Goal: Task Accomplishment & Management: Manage account settings

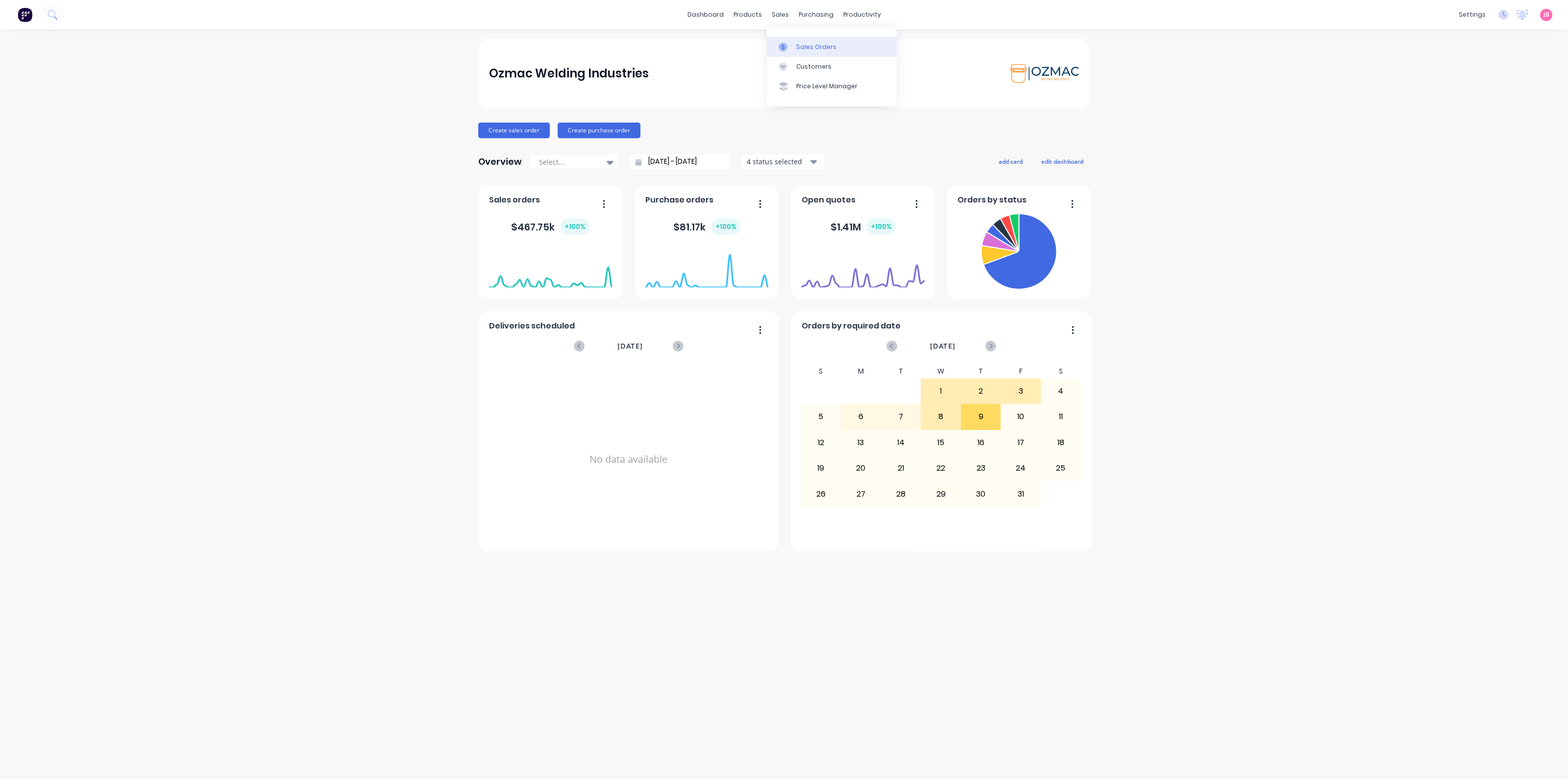
click at [780, 49] on icon at bounding box center [783, 47] width 9 height 9
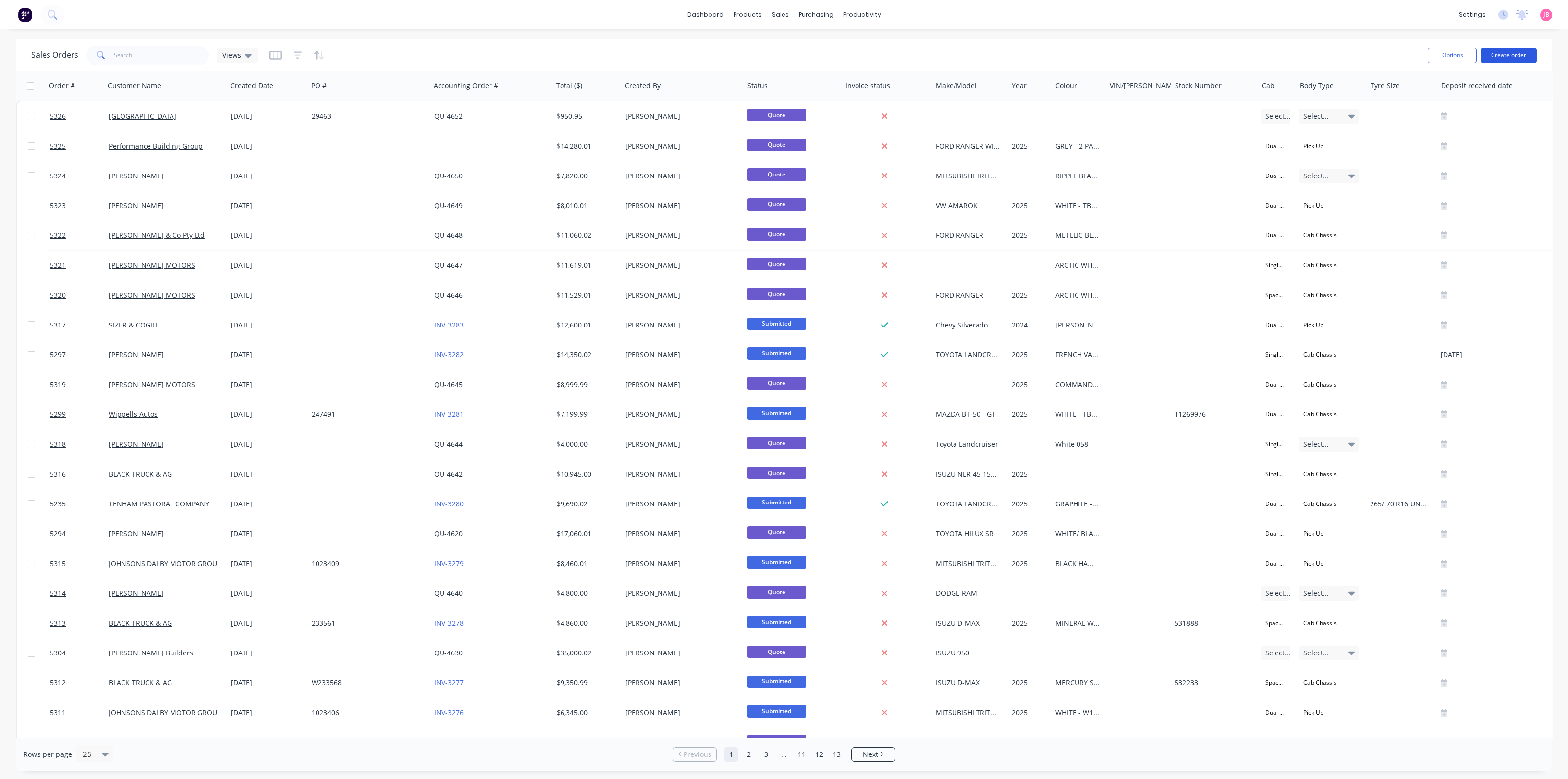
click at [1516, 55] on button "Create order" at bounding box center [1509, 55] width 56 height 16
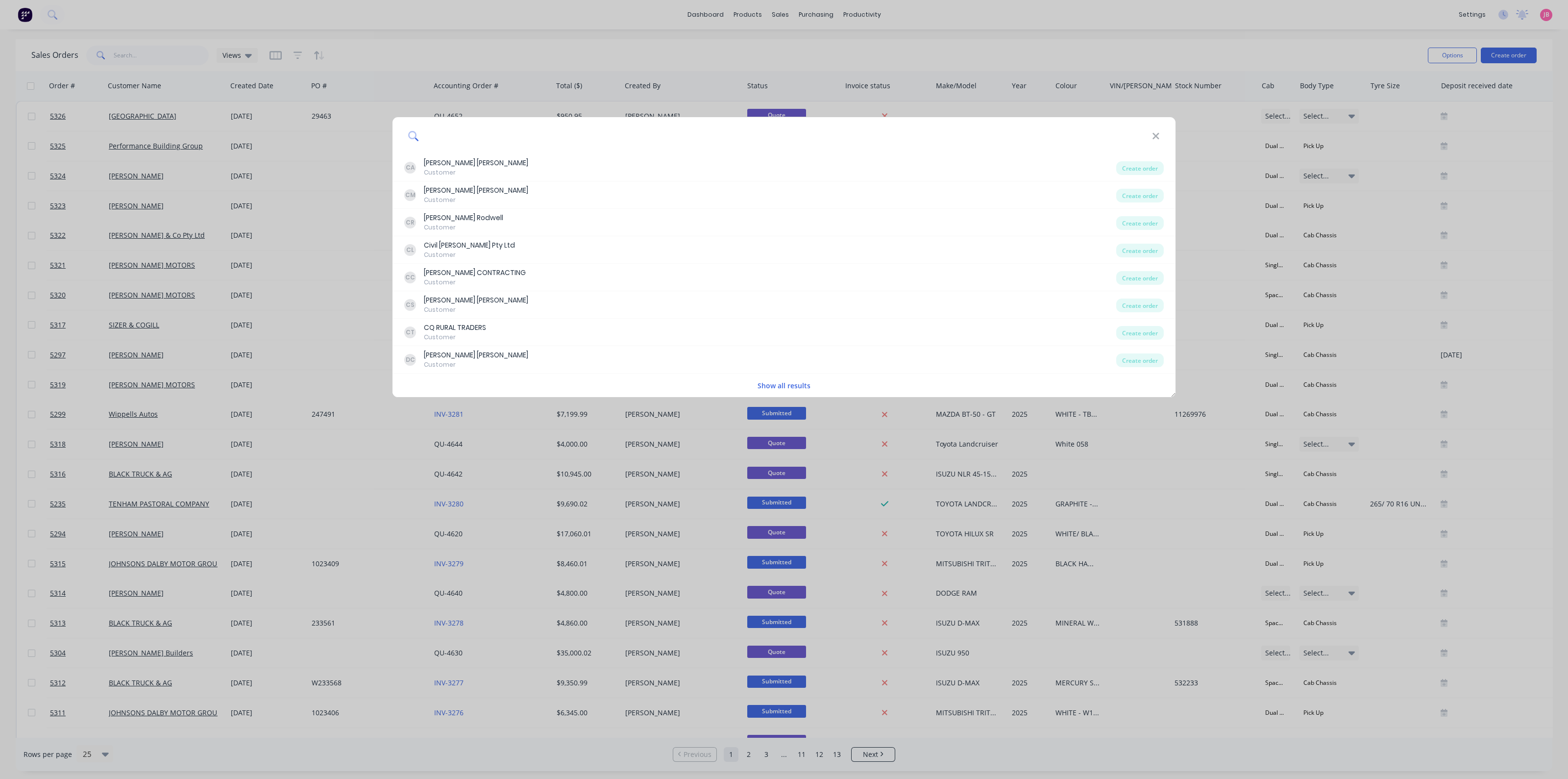
click at [1150, 135] on input at bounding box center [785, 135] width 733 height 37
click at [1158, 133] on icon at bounding box center [1155, 136] width 6 height 6
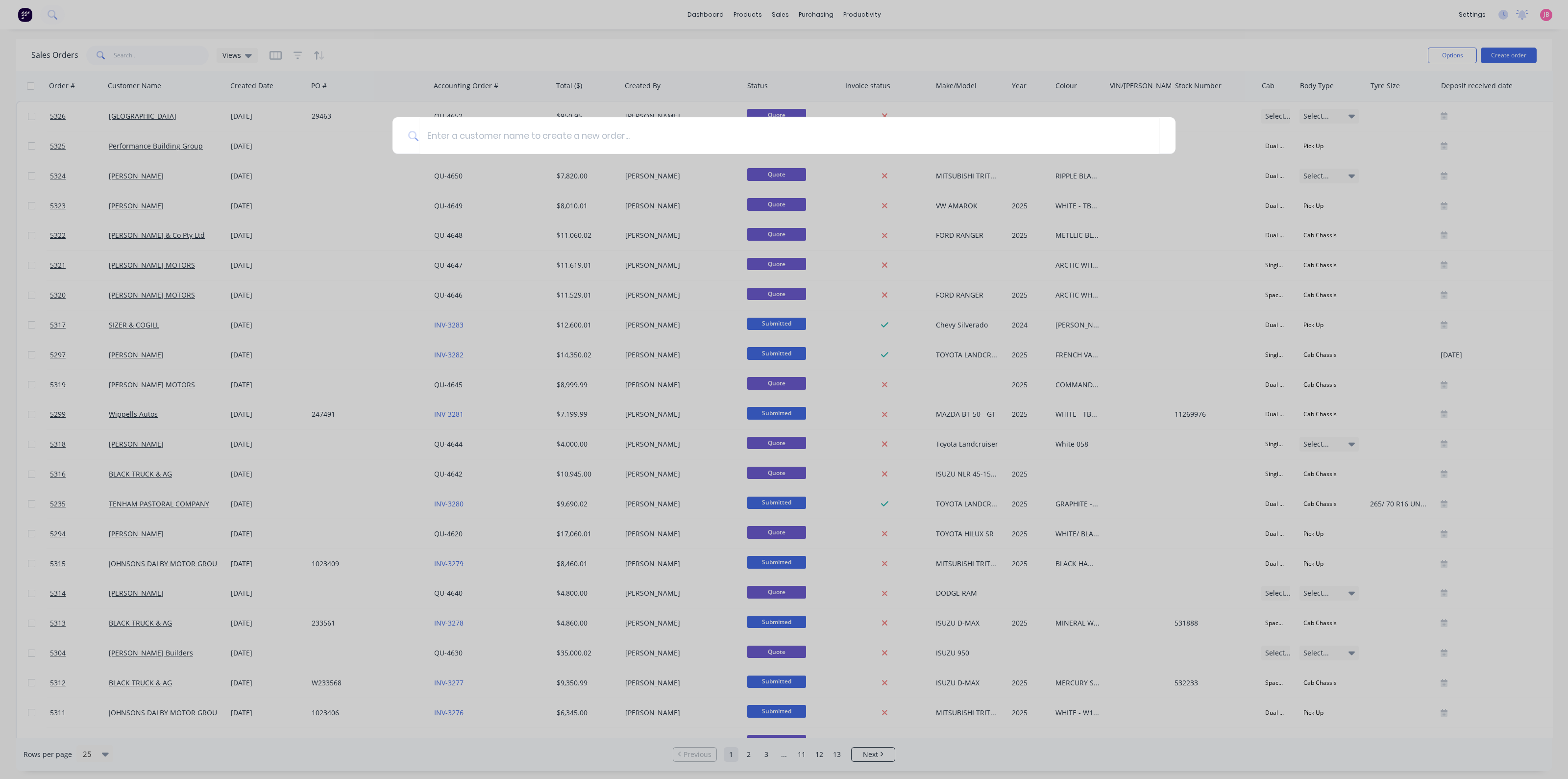
click at [745, 18] on div at bounding box center [784, 389] width 1568 height 779
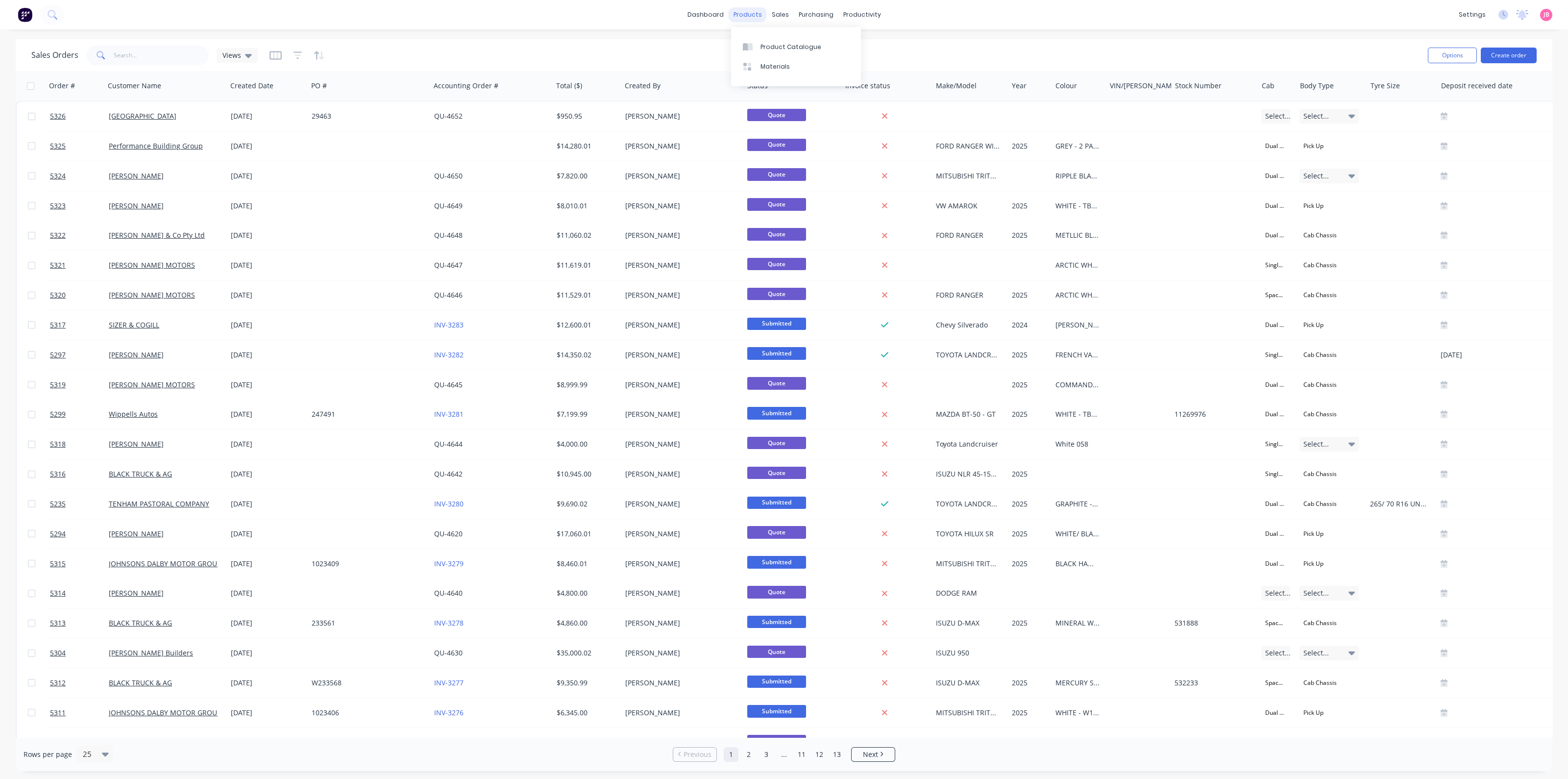
click at [749, 12] on div "products" at bounding box center [747, 15] width 38 height 15
click at [758, 43] on link "Product Catalogue" at bounding box center [796, 46] width 130 height 19
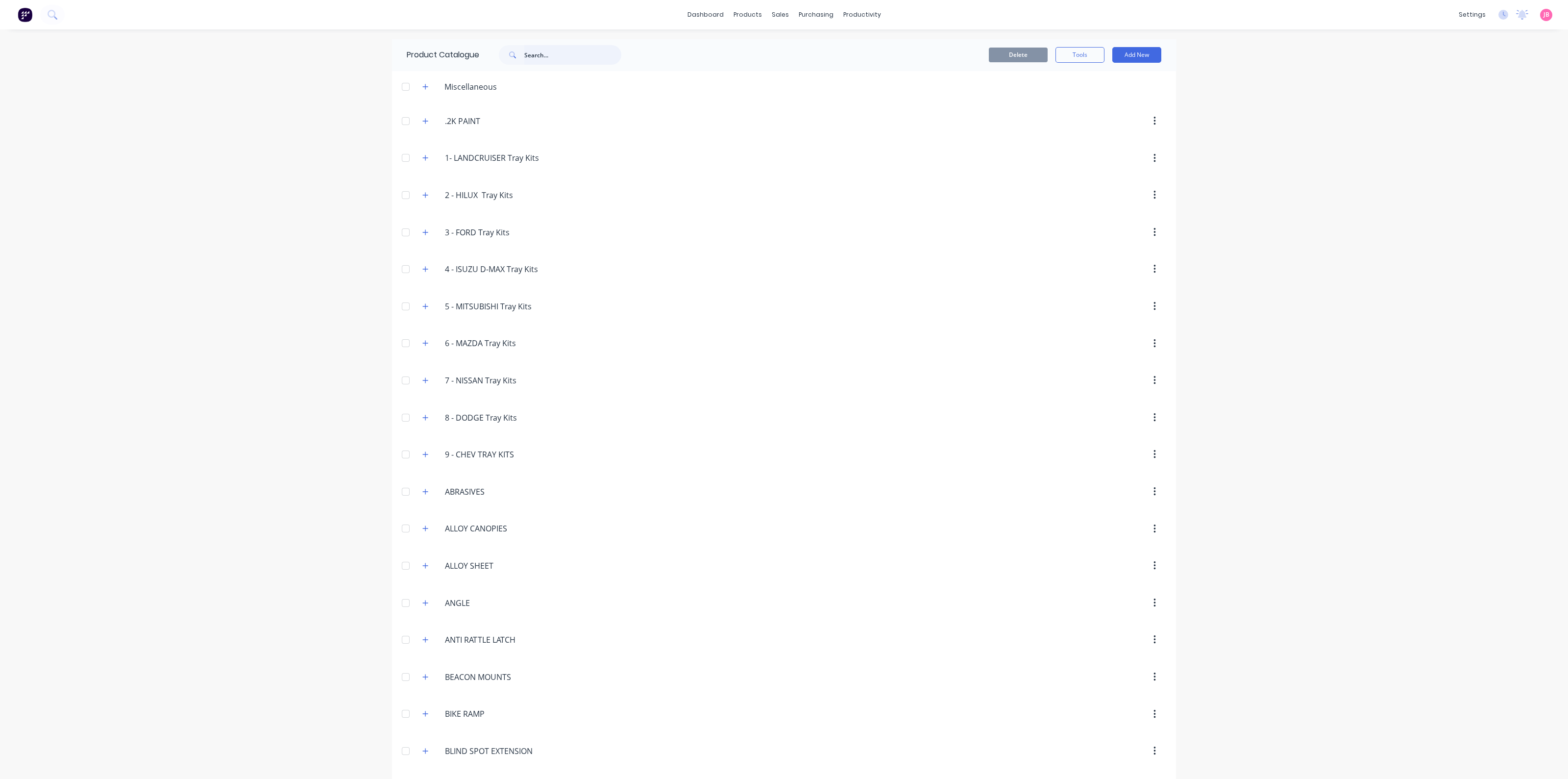
click at [554, 49] on input "text" at bounding box center [572, 55] width 97 height 19
type input "tlp"
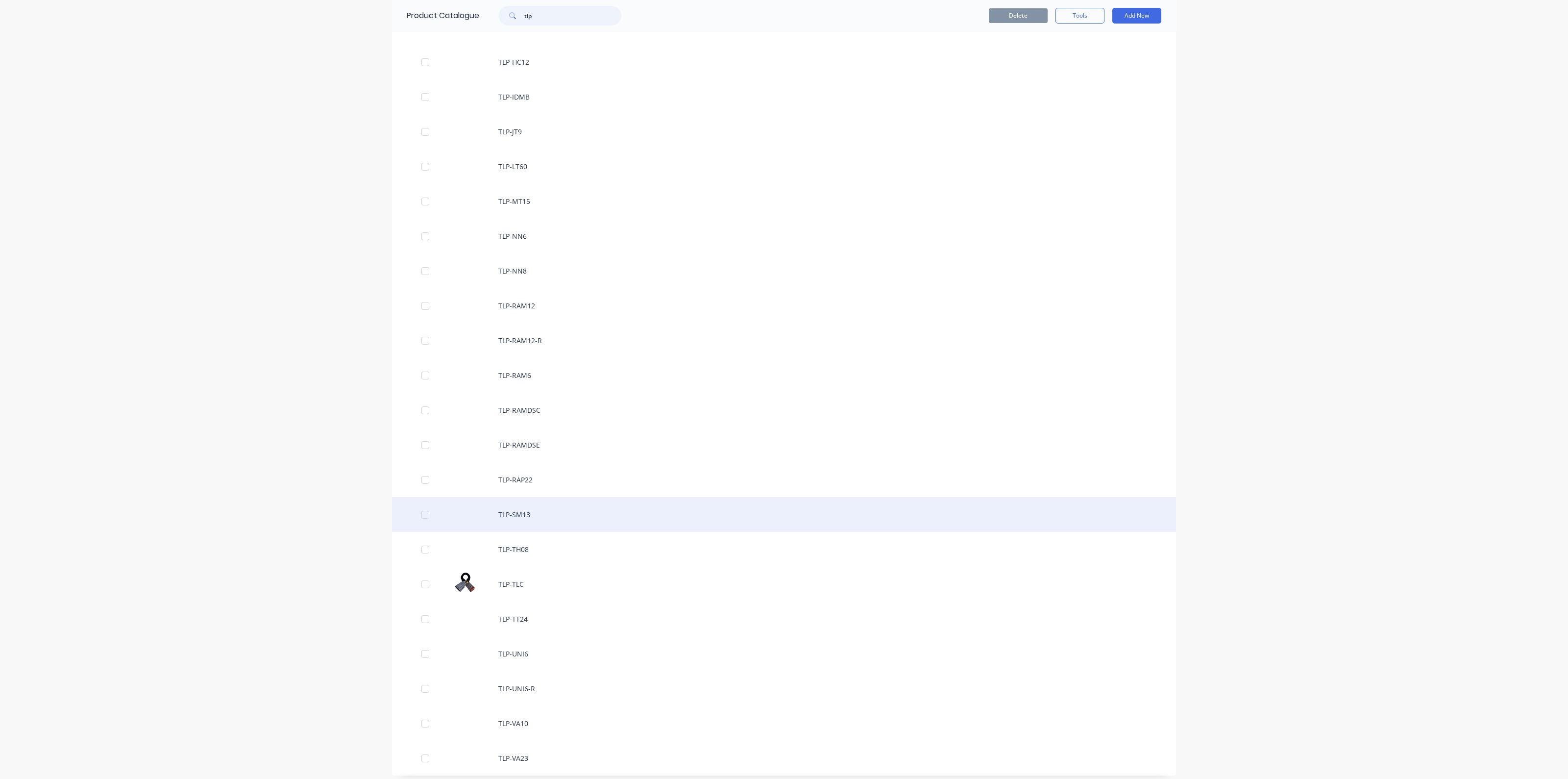
scroll to position [384, 0]
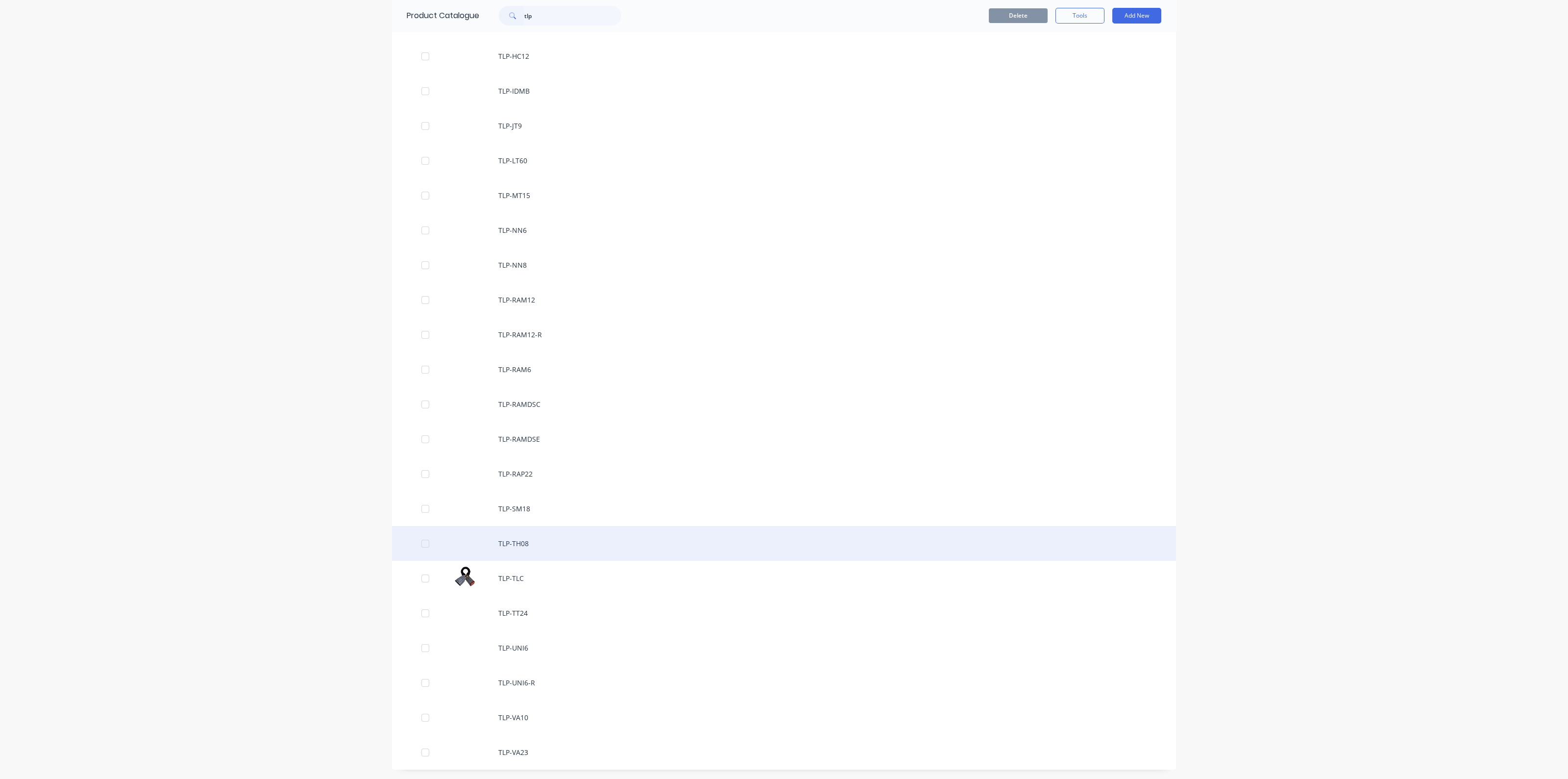
click at [520, 545] on div "TLP-TH08" at bounding box center [784, 543] width 784 height 35
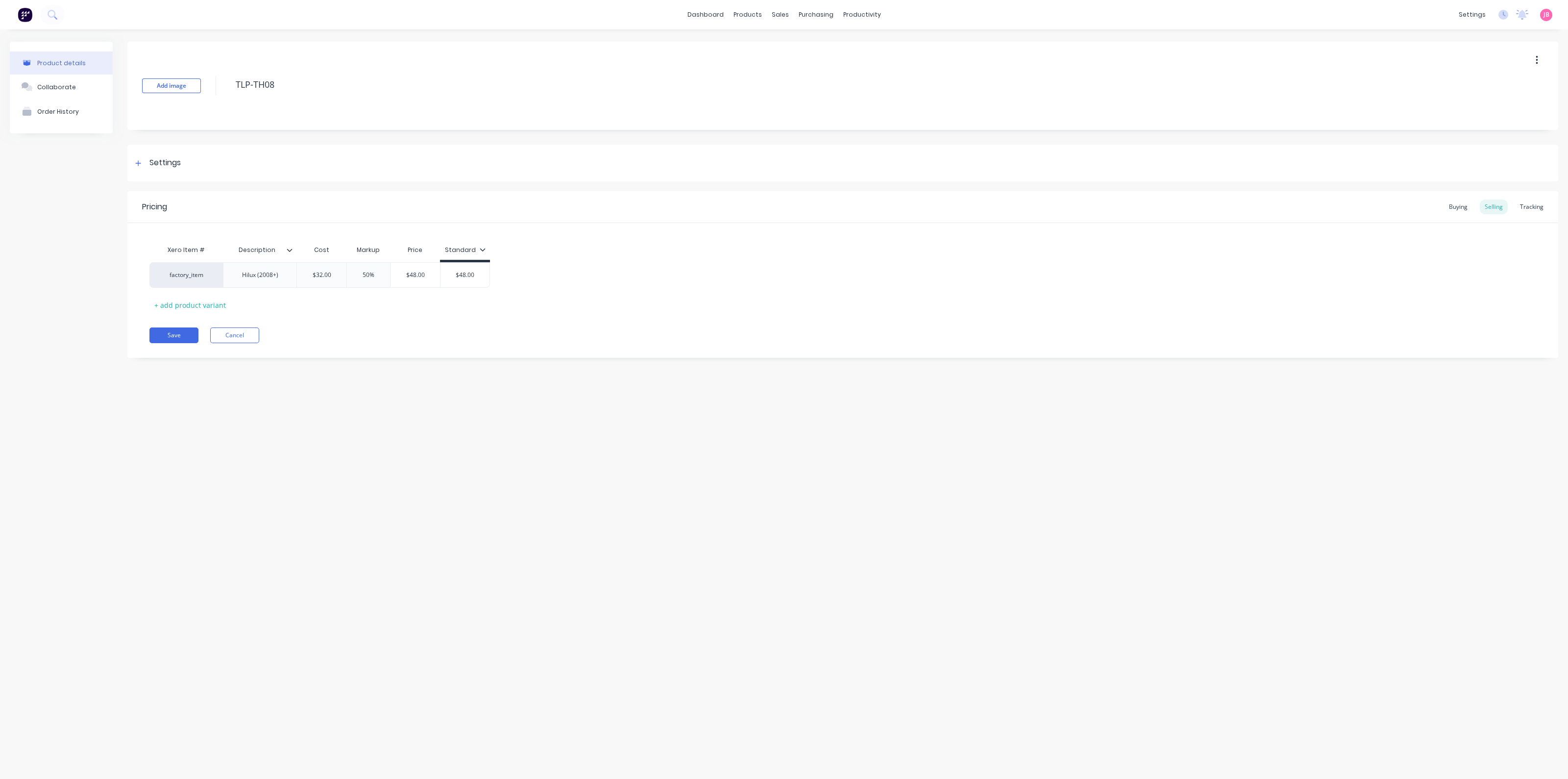
type textarea "x"
type input "$32.00"
drag, startPoint x: 312, startPoint y: 273, endPoint x: 334, endPoint y: 275, distance: 22.1
click at [334, 275] on input "$32.00" at bounding box center [321, 275] width 49 height 9
click at [747, 574] on div "Product details Collaborate Order History Add image TLP-TH08 Settings Product O…" at bounding box center [784, 394] width 1568 height 730
